Goal: Use online tool/utility: Utilize a website feature to perform a specific function

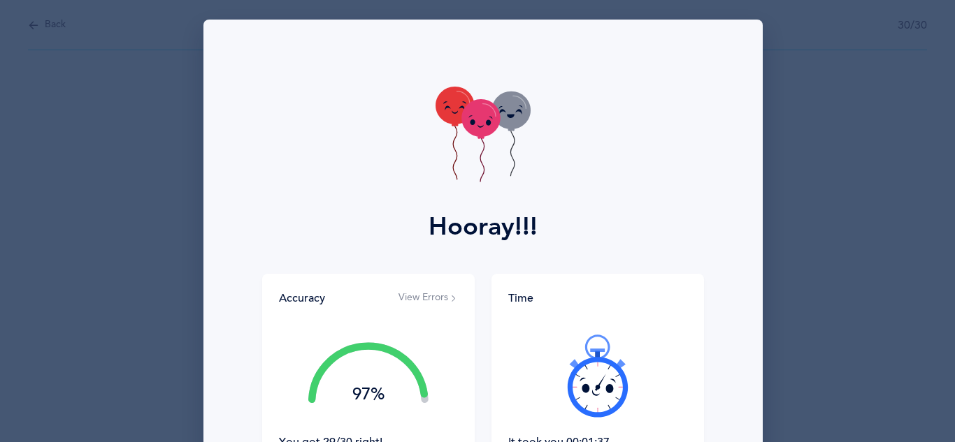
scroll to position [96, 0]
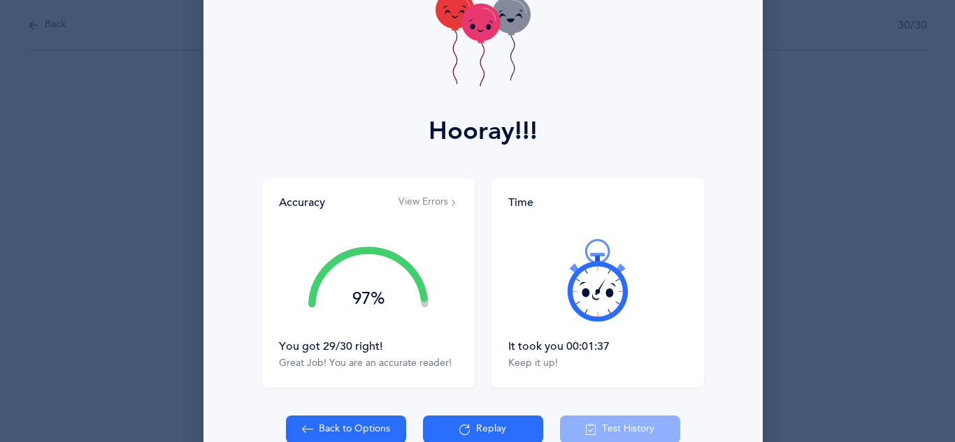
click at [479, 432] on button "Replay" at bounding box center [483, 430] width 120 height 28
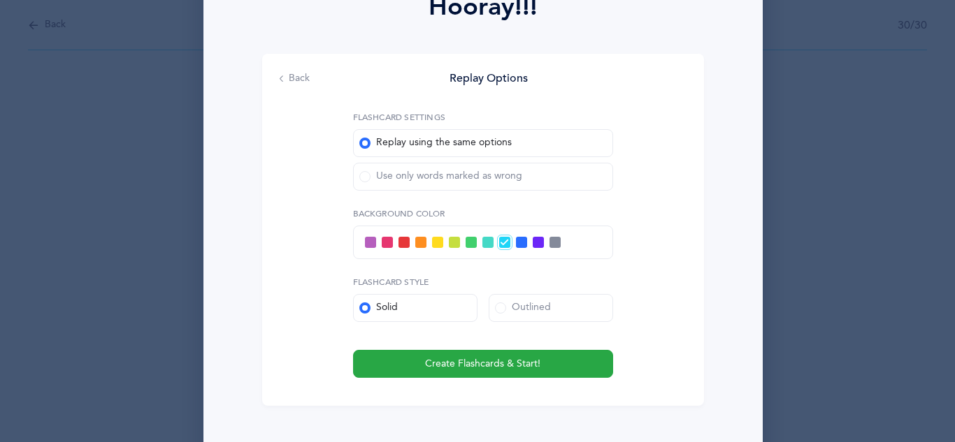
scroll to position [224, 0]
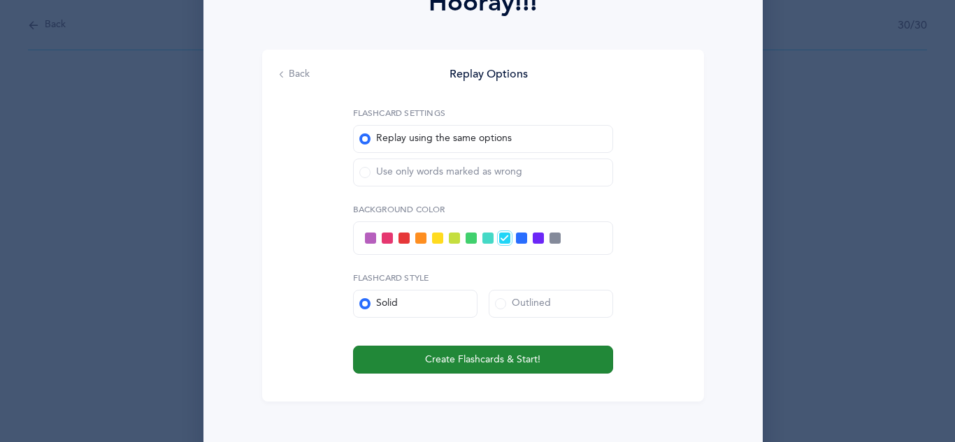
click at [478, 362] on span "Create Flashcards & Start!" at bounding box center [482, 360] width 115 height 15
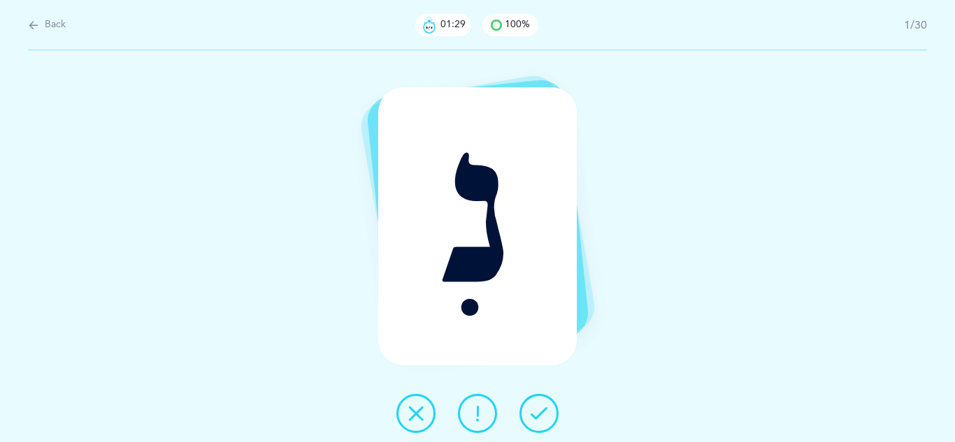
click at [544, 420] on icon at bounding box center [538, 413] width 17 height 17
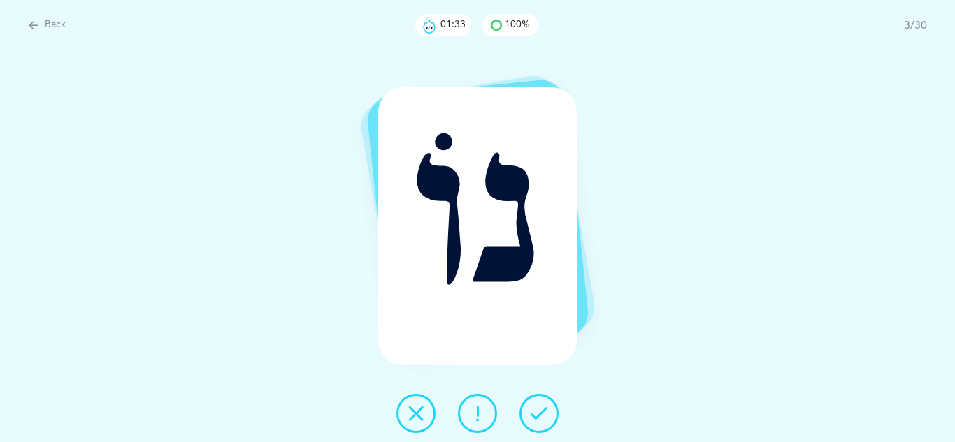
click at [544, 420] on icon at bounding box center [538, 413] width 17 height 17
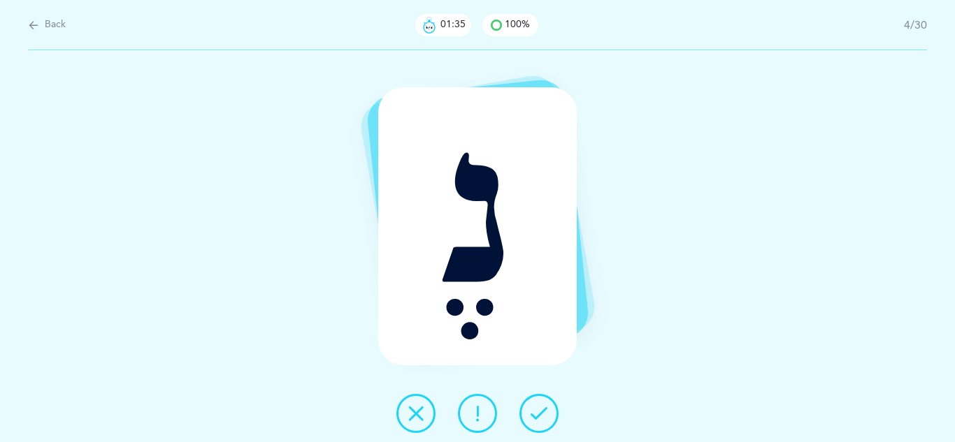
click at [544, 420] on icon at bounding box center [538, 413] width 17 height 17
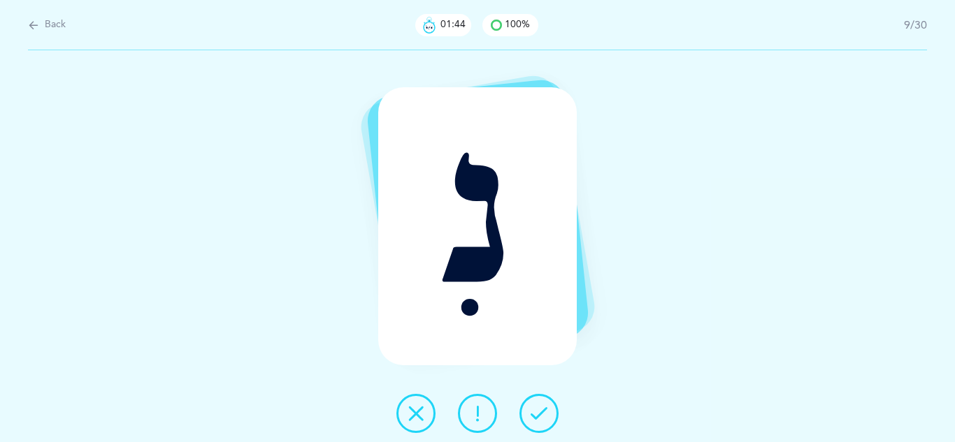
click at [544, 420] on icon at bounding box center [538, 413] width 17 height 17
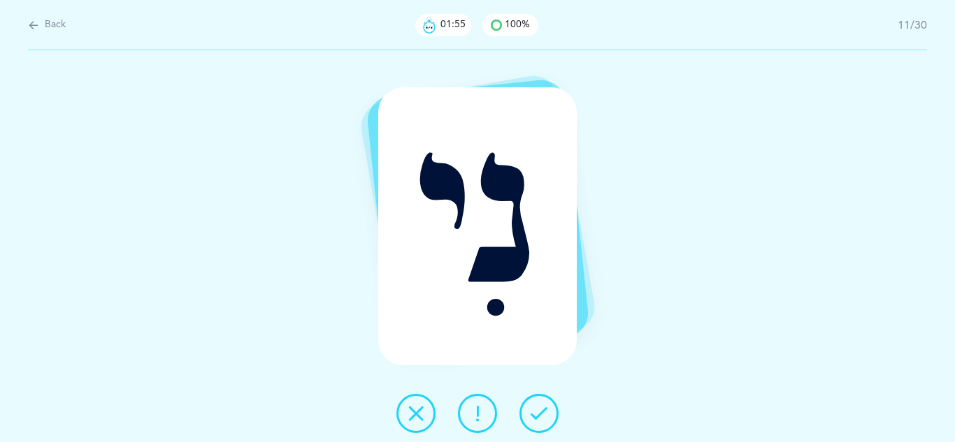
click at [544, 420] on icon at bounding box center [538, 413] width 17 height 17
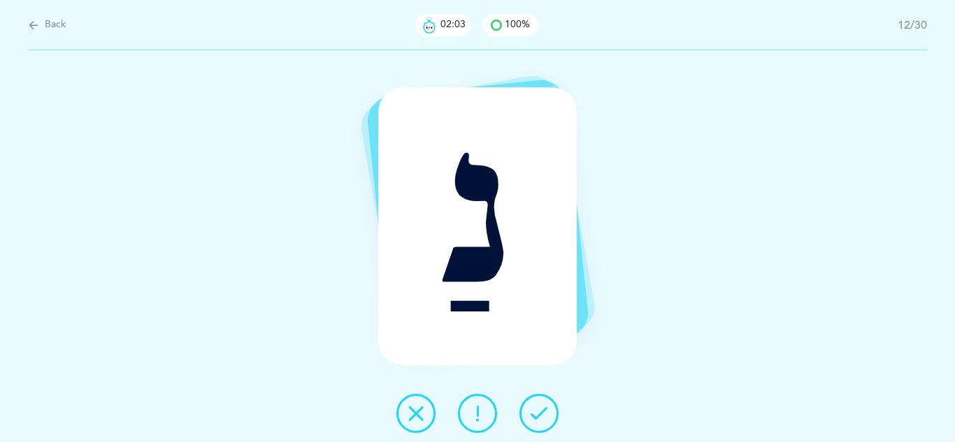
click at [544, 420] on icon at bounding box center [538, 413] width 17 height 17
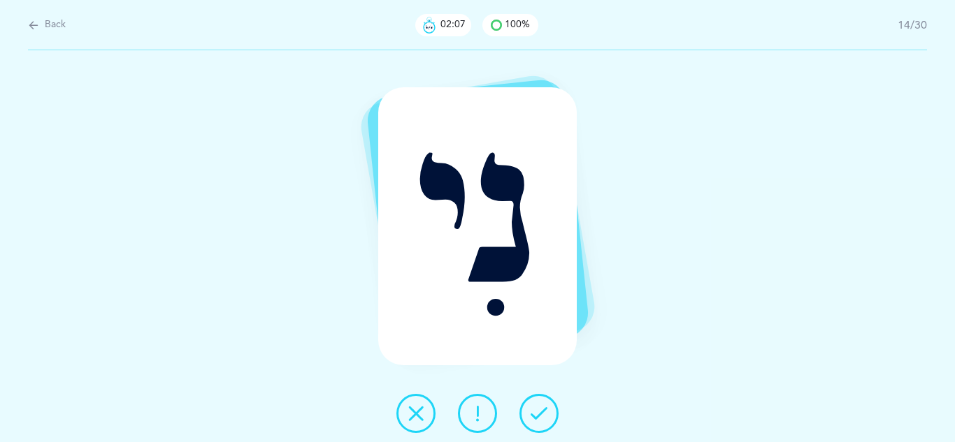
click at [544, 420] on icon at bounding box center [538, 413] width 17 height 17
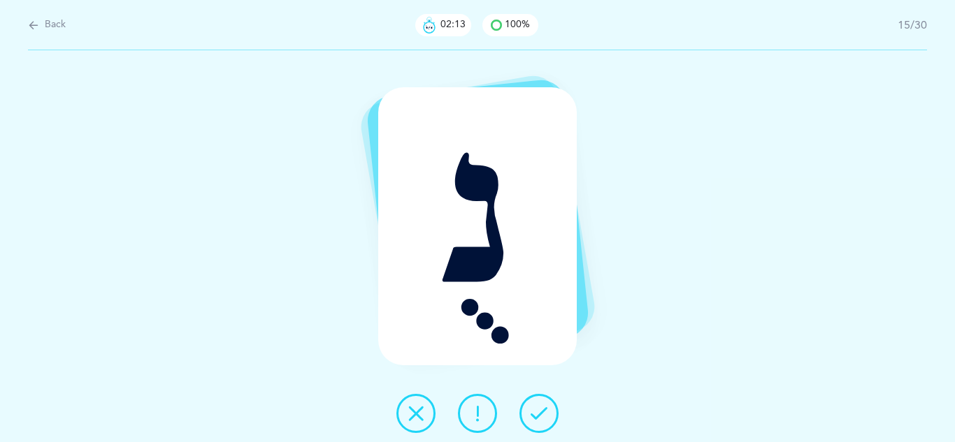
click at [544, 420] on icon at bounding box center [538, 413] width 17 height 17
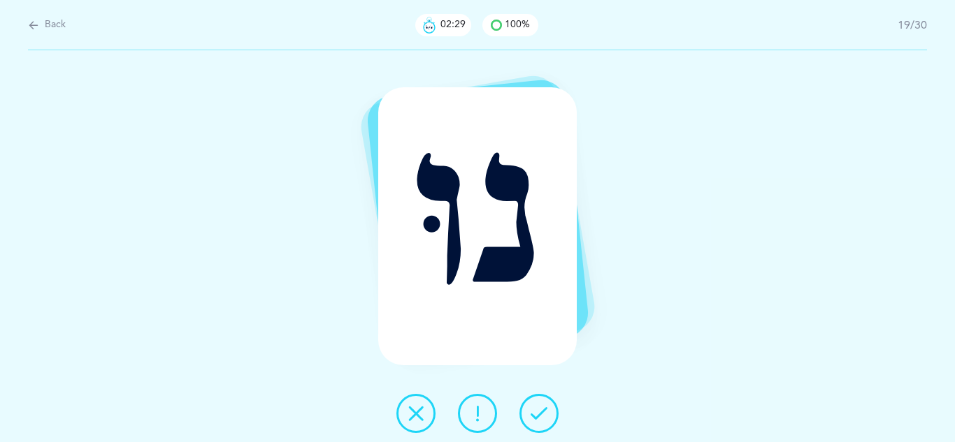
click at [544, 420] on icon at bounding box center [538, 413] width 17 height 17
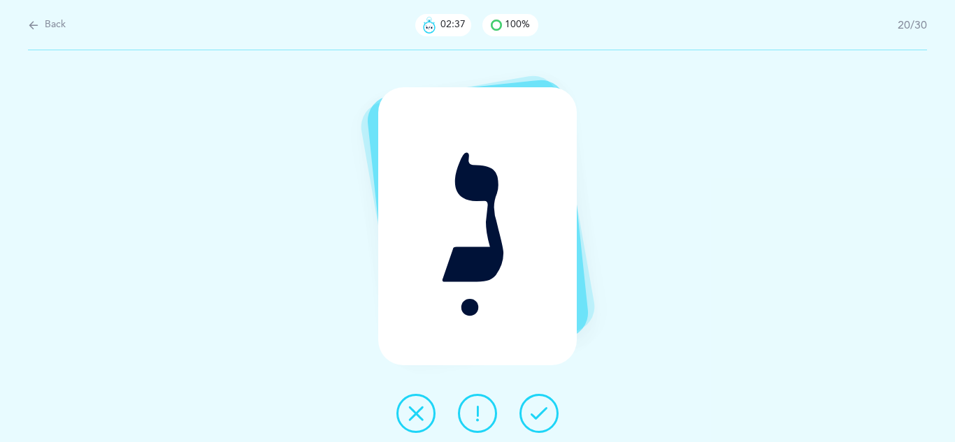
click at [544, 420] on icon at bounding box center [538, 413] width 17 height 17
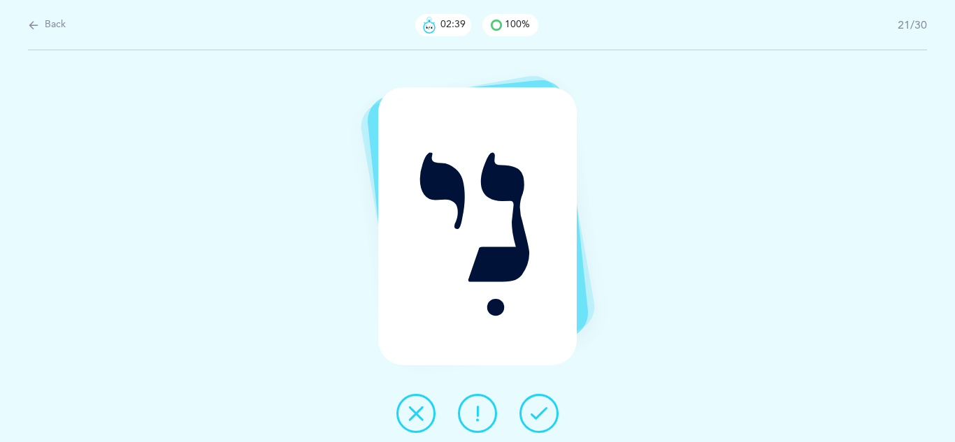
click at [544, 420] on icon at bounding box center [538, 413] width 17 height 17
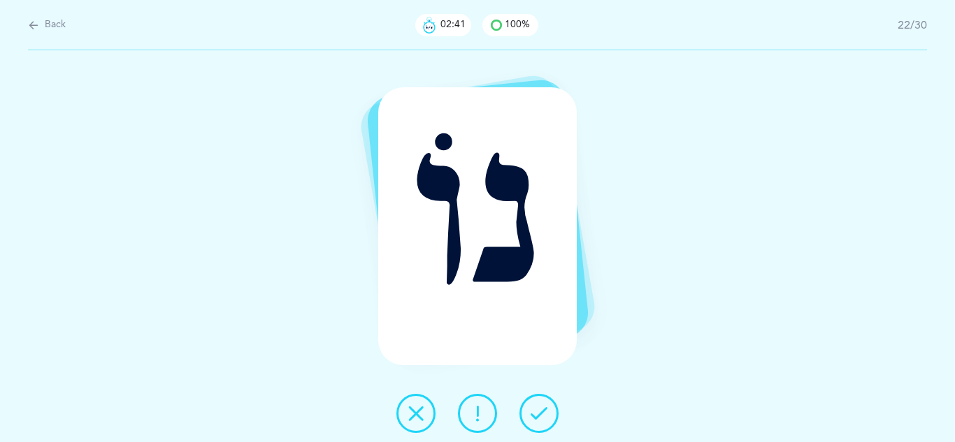
click at [544, 420] on icon at bounding box center [538, 413] width 17 height 17
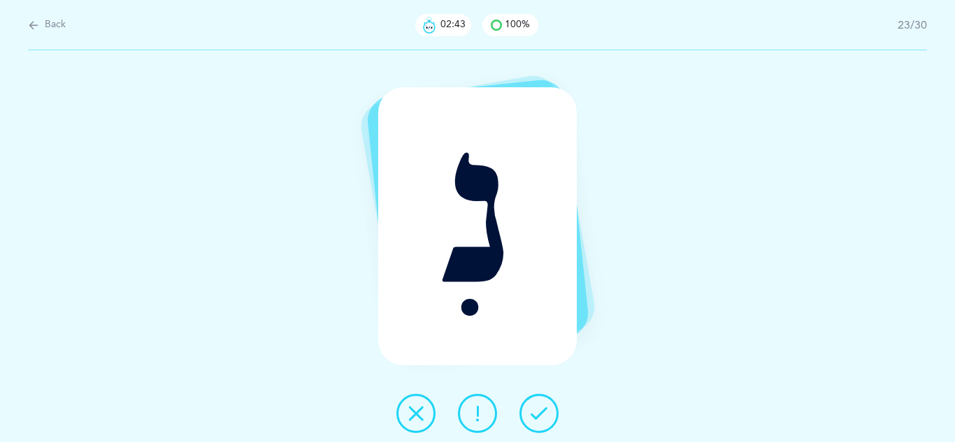
click at [544, 420] on icon at bounding box center [538, 413] width 17 height 17
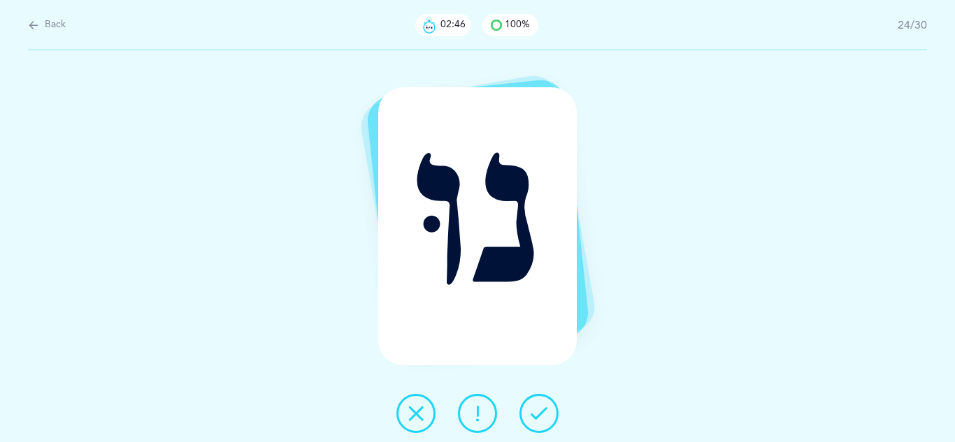
click at [544, 420] on icon at bounding box center [538, 413] width 17 height 17
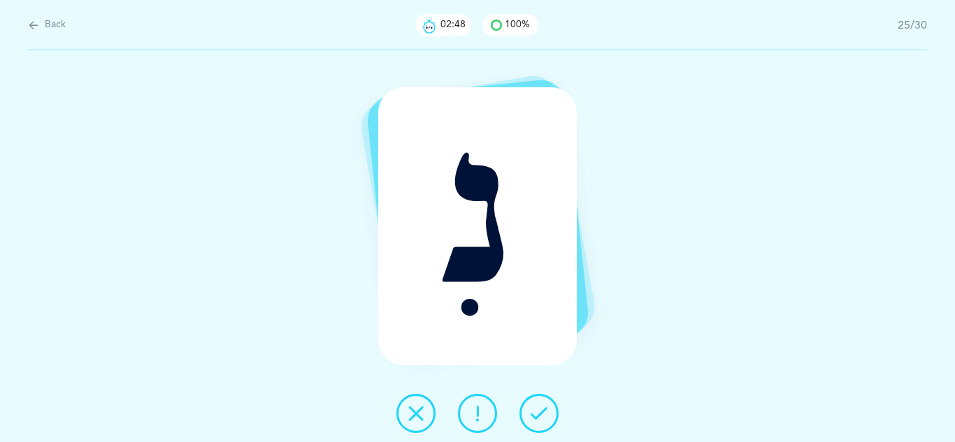
click at [544, 420] on icon at bounding box center [538, 413] width 17 height 17
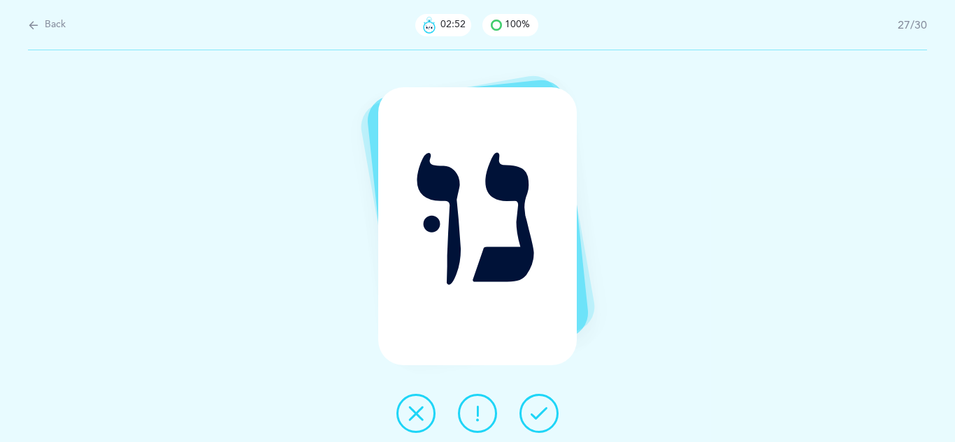
click at [544, 420] on icon at bounding box center [538, 413] width 17 height 17
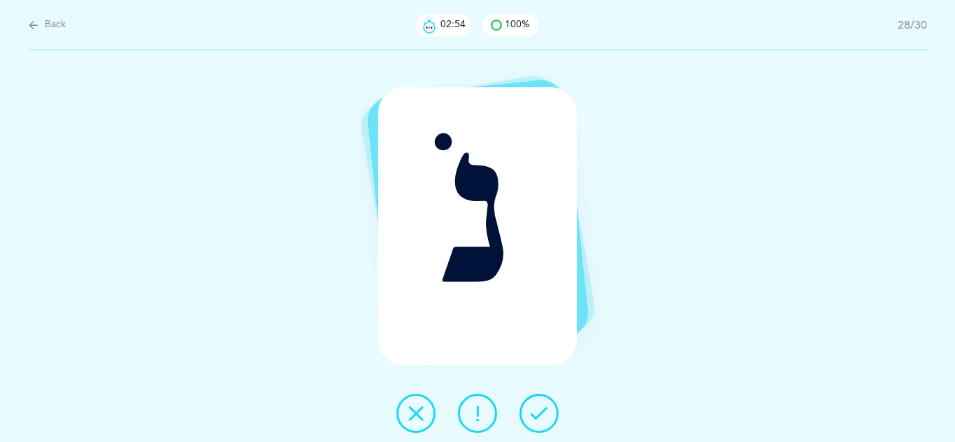
click at [544, 420] on icon at bounding box center [538, 413] width 17 height 17
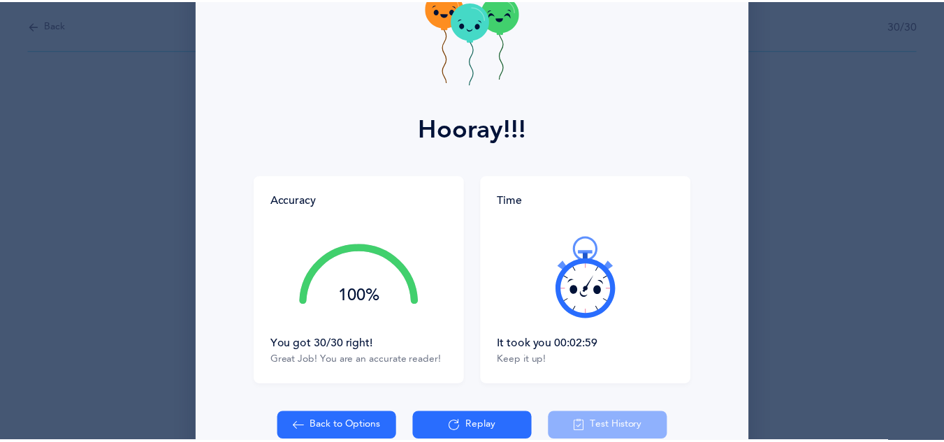
scroll to position [112, 0]
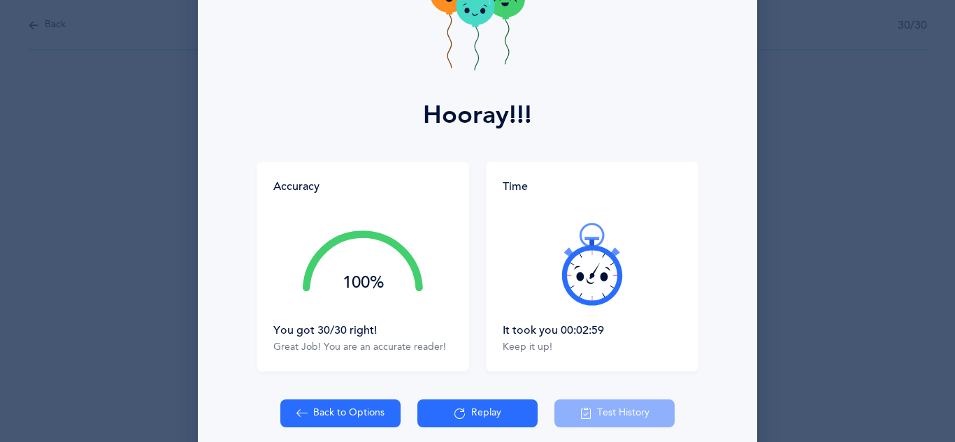
click at [456, 409] on icon at bounding box center [459, 413] width 11 height 15
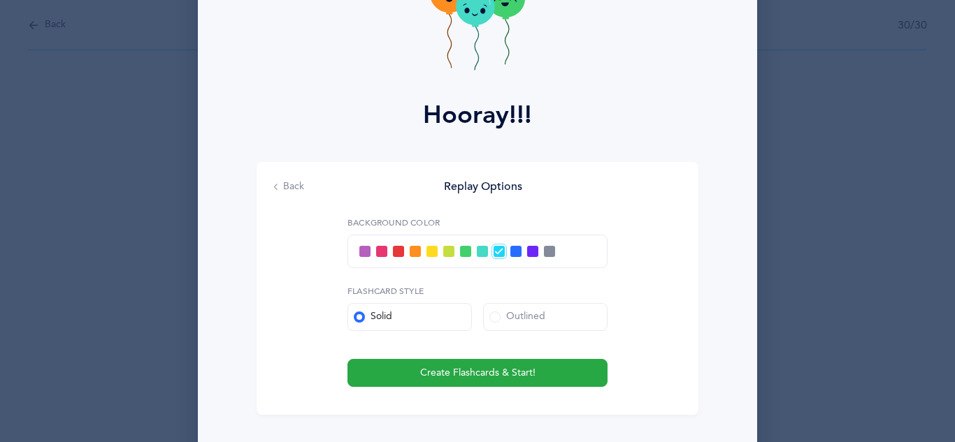
click at [527, 252] on span at bounding box center [532, 251] width 11 height 11
click at [0, 0] on input "checkbox" at bounding box center [0, 0] width 0 height 0
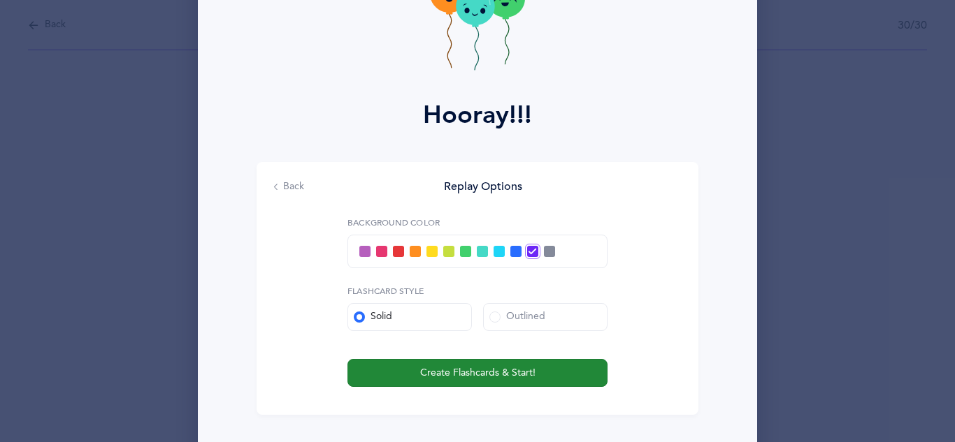
click at [487, 372] on span "Create Flashcards & Start!" at bounding box center [477, 373] width 115 height 15
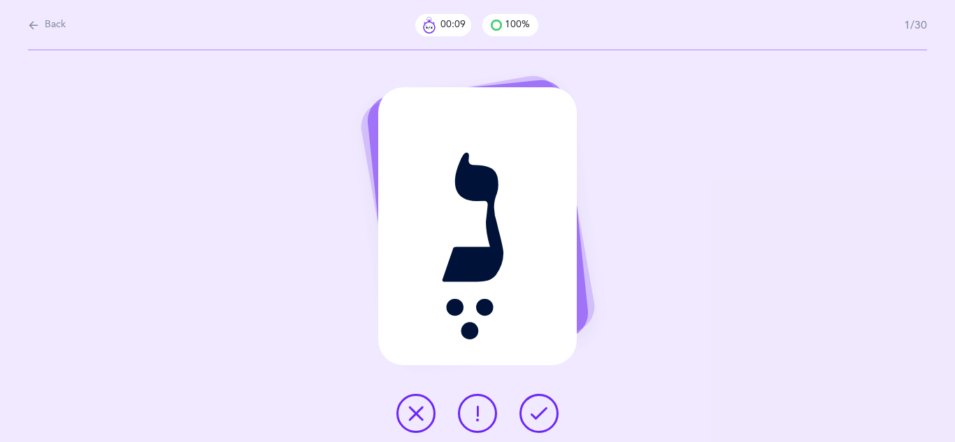
drag, startPoint x: 540, startPoint y: 416, endPoint x: 611, endPoint y: 457, distance: 81.4
click at [611, 442] on html "[PERSON_NAME] Resources Resources Flashcards Flashcards Features Features Class…" at bounding box center [477, 221] width 955 height 442
click at [409, 411] on icon at bounding box center [415, 413] width 17 height 17
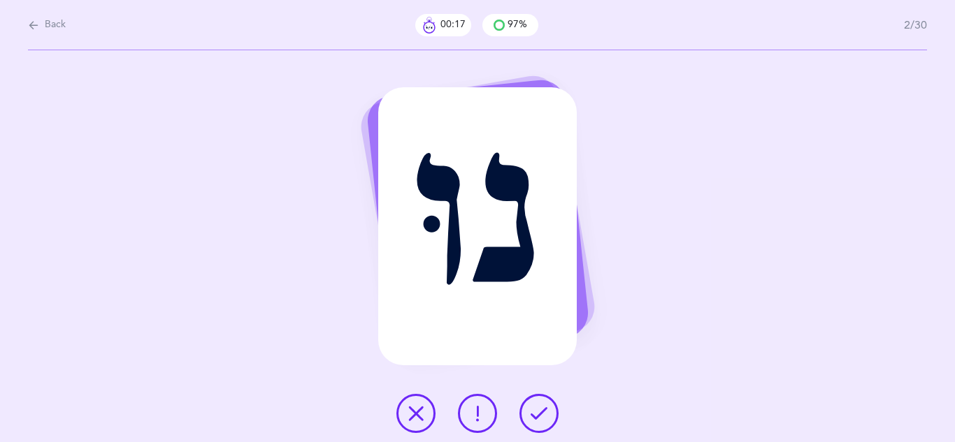
click at [45, 29] on span "Back" at bounding box center [55, 25] width 21 height 14
select select "4"
select select "17"
select select "28"
select select "single"
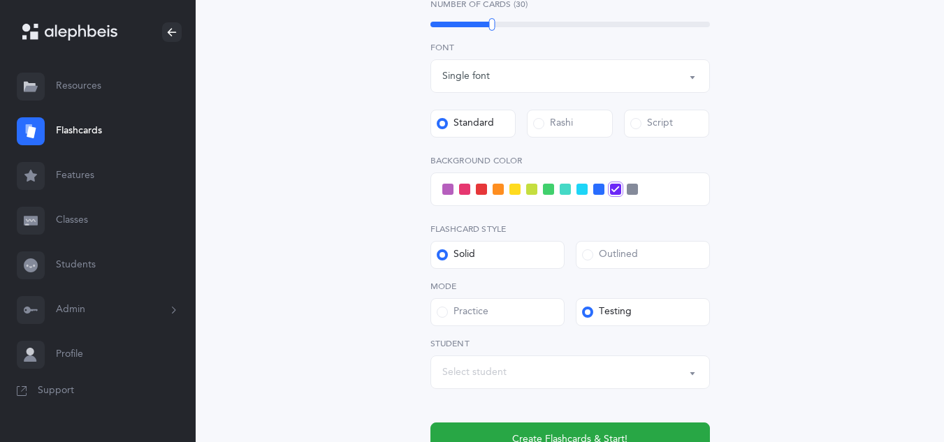
scroll to position [584, 0]
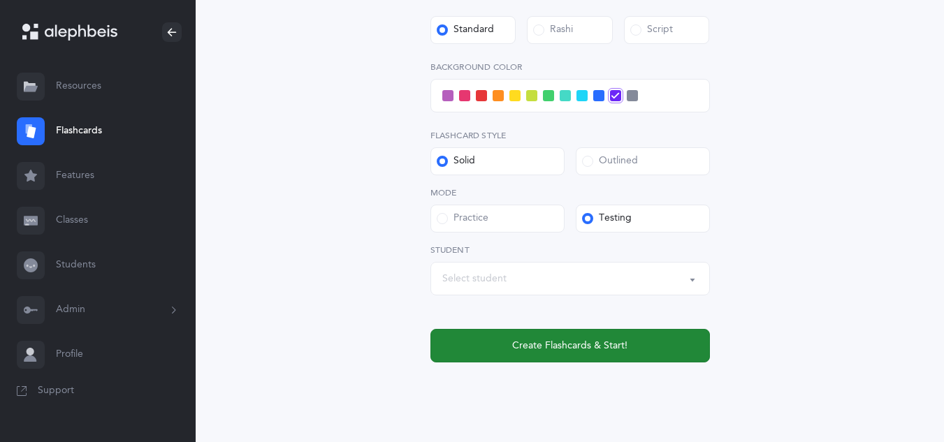
click at [565, 343] on span "Create Flashcards & Start!" at bounding box center [569, 346] width 115 height 15
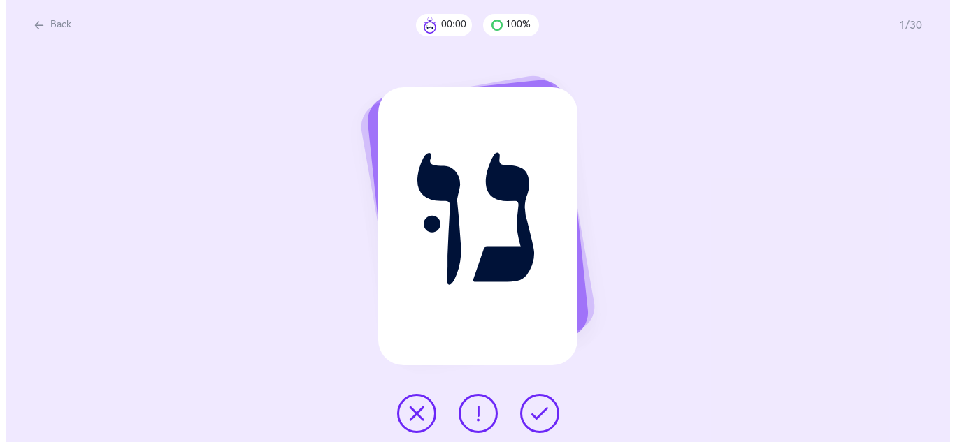
scroll to position [0, 0]
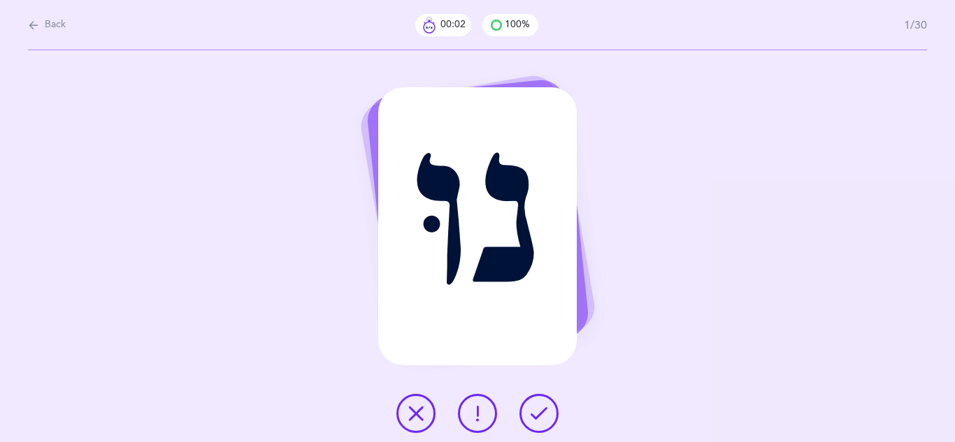
click at [536, 415] on icon at bounding box center [538, 413] width 17 height 17
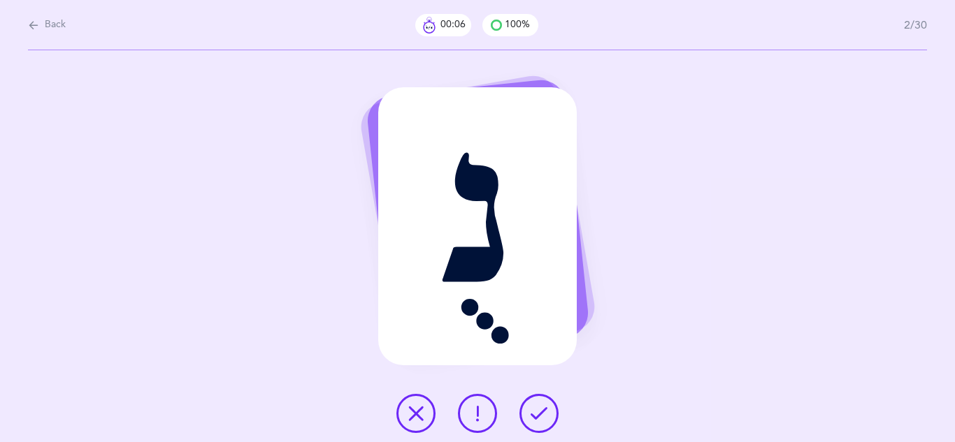
click at [409, 416] on icon at bounding box center [415, 413] width 17 height 17
click at [542, 410] on icon at bounding box center [538, 413] width 17 height 17
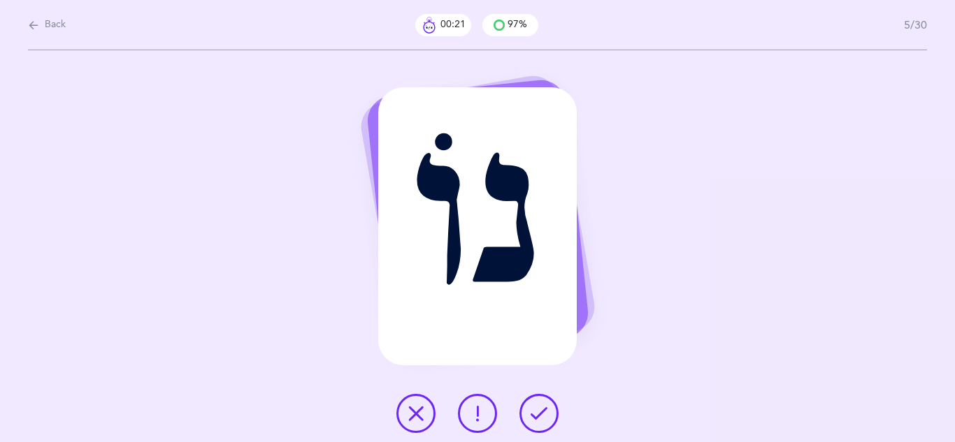
click at [544, 411] on icon at bounding box center [538, 413] width 17 height 17
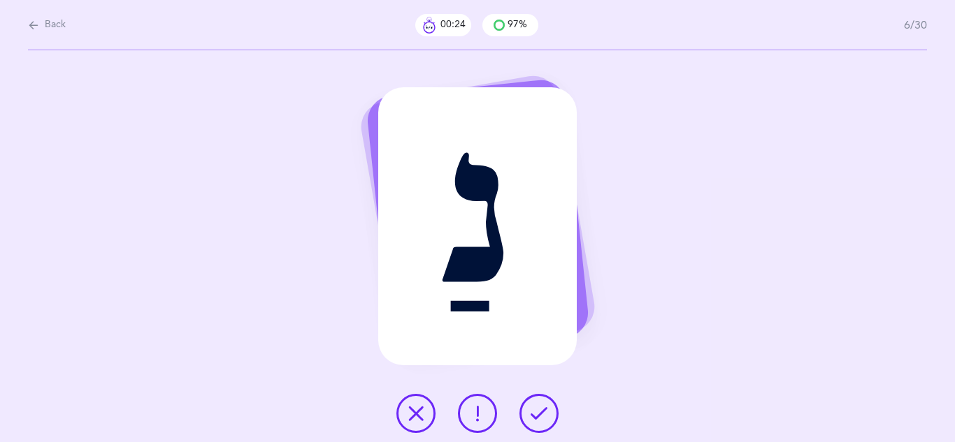
click at [544, 411] on icon at bounding box center [538, 413] width 17 height 17
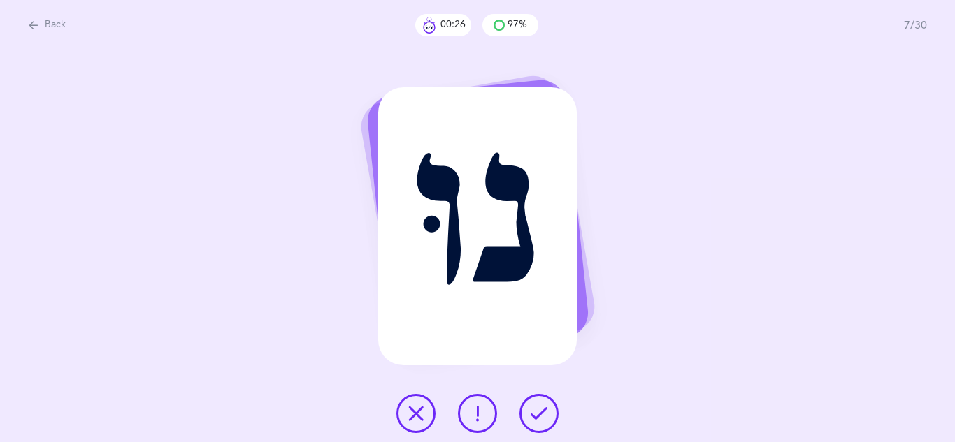
click at [544, 411] on icon at bounding box center [538, 413] width 17 height 17
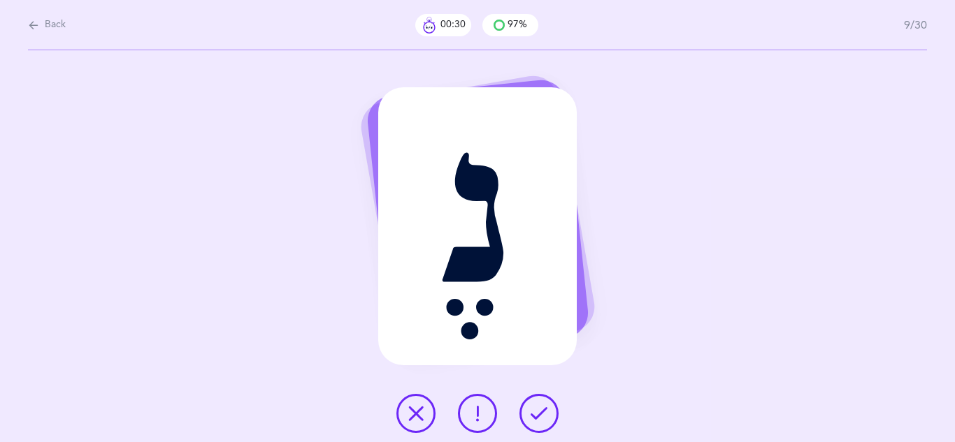
click at [544, 411] on icon at bounding box center [538, 413] width 17 height 17
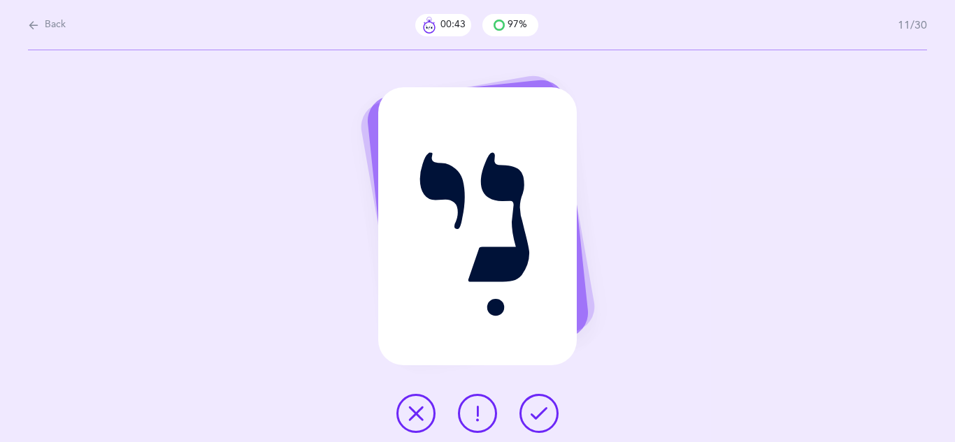
click at [544, 411] on icon at bounding box center [538, 413] width 17 height 17
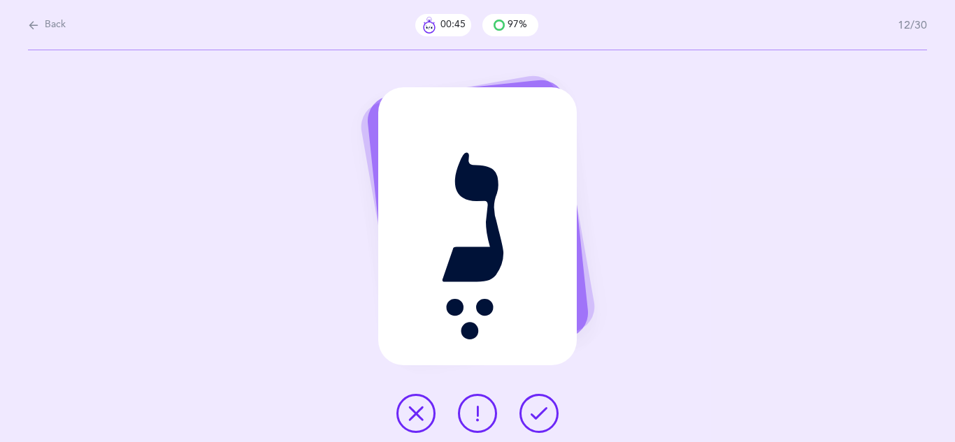
click at [544, 411] on icon at bounding box center [538, 413] width 17 height 17
click at [412, 414] on icon at bounding box center [415, 413] width 17 height 17
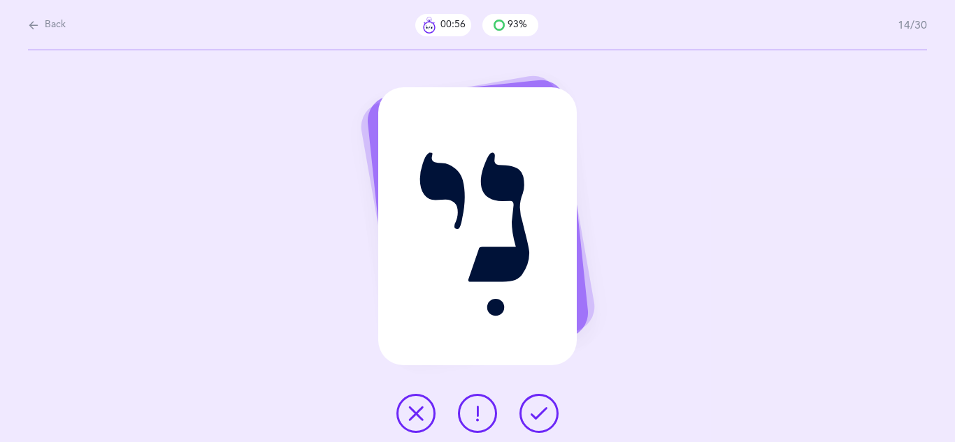
click at [545, 414] on icon at bounding box center [538, 413] width 17 height 17
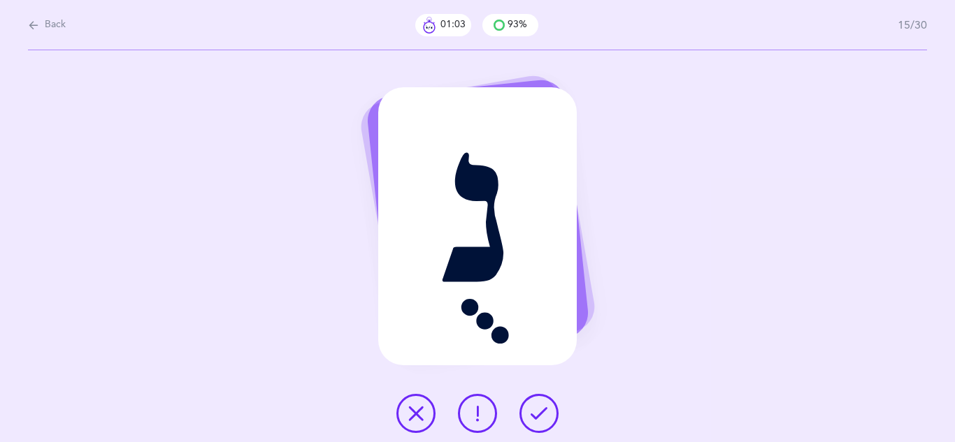
click at [545, 414] on icon at bounding box center [538, 413] width 17 height 17
click at [414, 413] on icon at bounding box center [415, 413] width 17 height 17
click at [543, 420] on icon at bounding box center [538, 413] width 17 height 17
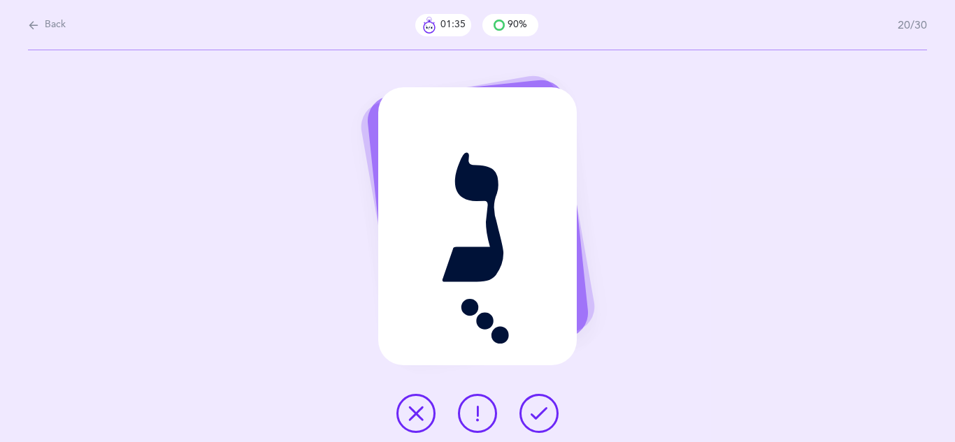
click at [421, 413] on icon at bounding box center [415, 413] width 17 height 17
click at [542, 416] on icon at bounding box center [538, 413] width 17 height 17
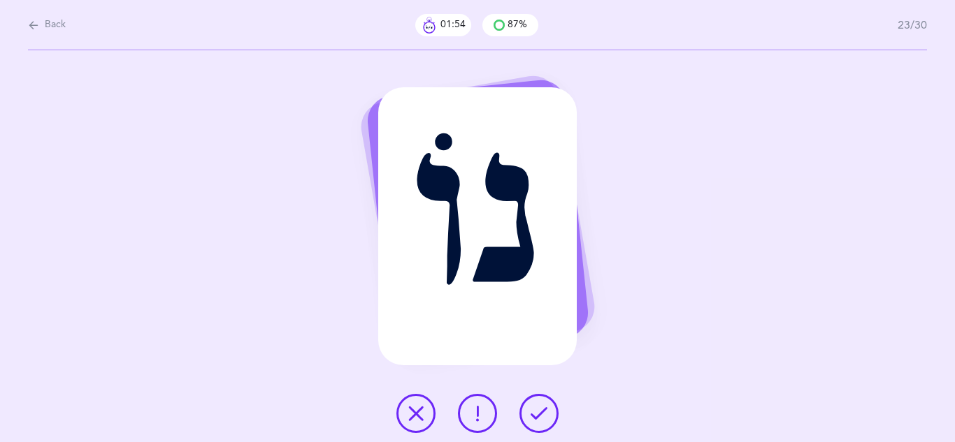
click at [542, 416] on icon at bounding box center [538, 413] width 17 height 17
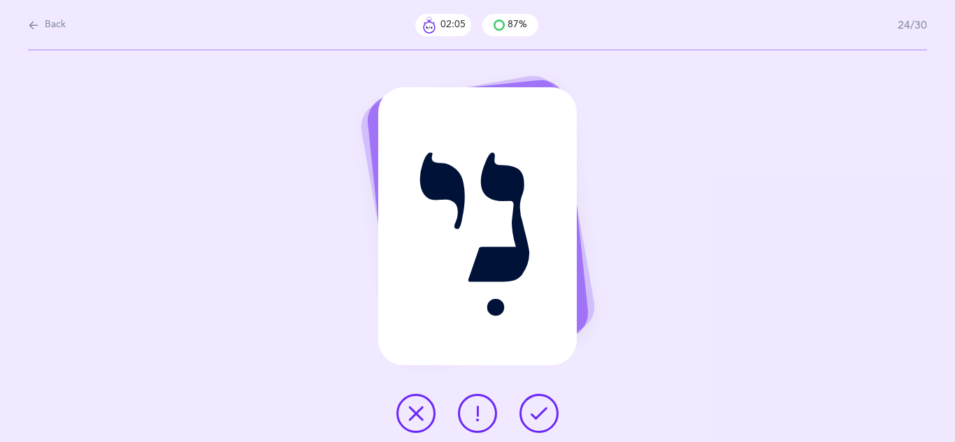
drag, startPoint x: 542, startPoint y: 416, endPoint x: 488, endPoint y: 413, distance: 54.6
click at [488, 413] on div at bounding box center [477, 413] width 184 height 39
click at [540, 413] on icon at bounding box center [538, 413] width 17 height 17
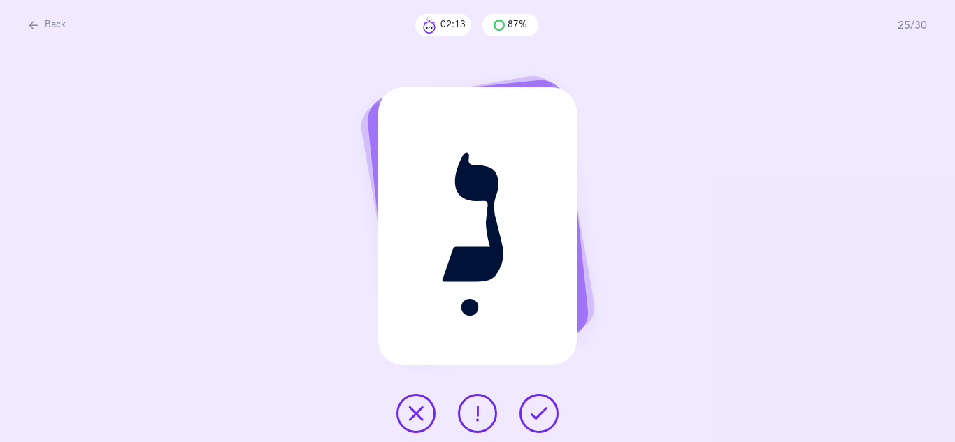
click at [540, 413] on icon at bounding box center [538, 413] width 17 height 17
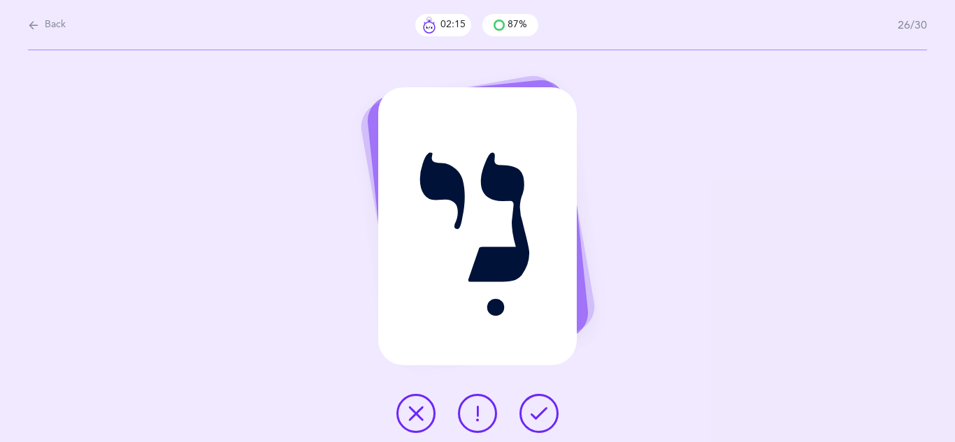
click at [540, 413] on icon at bounding box center [538, 413] width 17 height 17
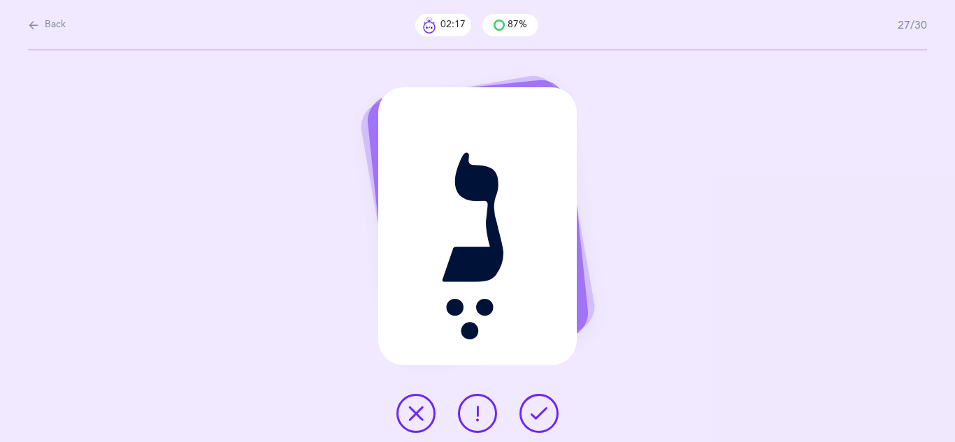
click at [540, 413] on icon at bounding box center [538, 413] width 17 height 17
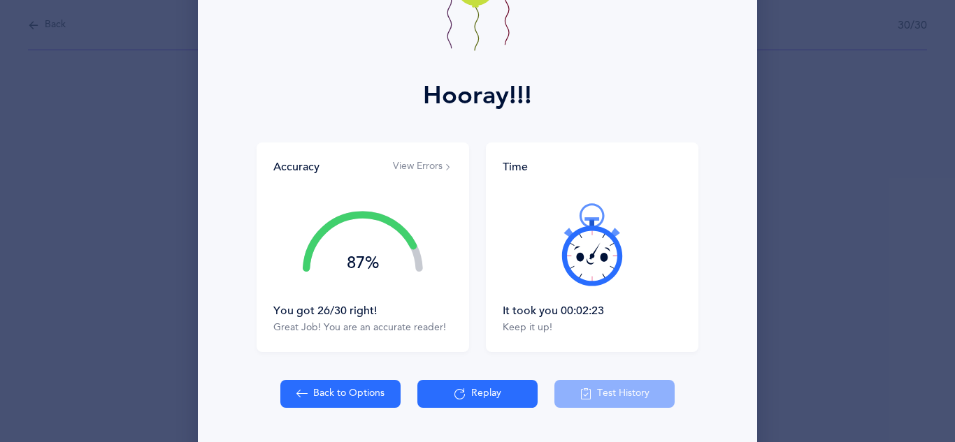
scroll to position [140, 0]
